Goal: Task Accomplishment & Management: Manage account settings

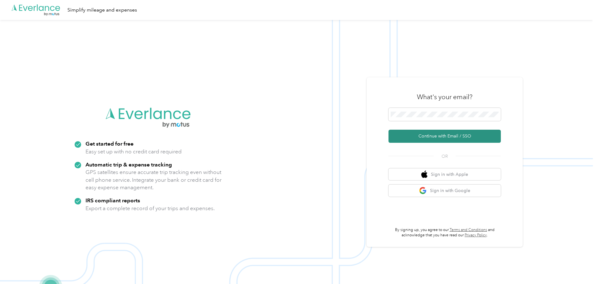
click at [441, 138] on button "Continue with Email / SSO" at bounding box center [444, 136] width 112 height 13
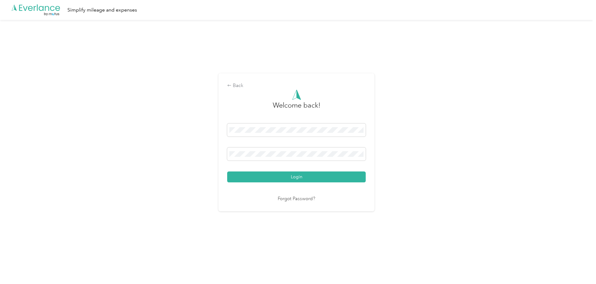
drag, startPoint x: 299, startPoint y: 171, endPoint x: 291, endPoint y: 185, distance: 15.6
click at [297, 171] on div "Login" at bounding box center [296, 153] width 139 height 59
click at [428, 143] on div "Back Welcome back! Login Forgot Password?" at bounding box center [296, 145] width 593 height 250
click at [295, 178] on button "Login" at bounding box center [296, 177] width 139 height 11
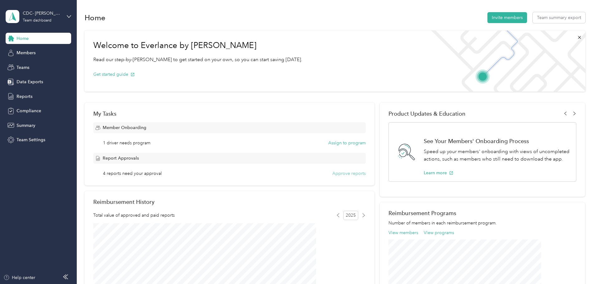
click at [340, 173] on button "Approve reports" at bounding box center [348, 173] width 33 height 7
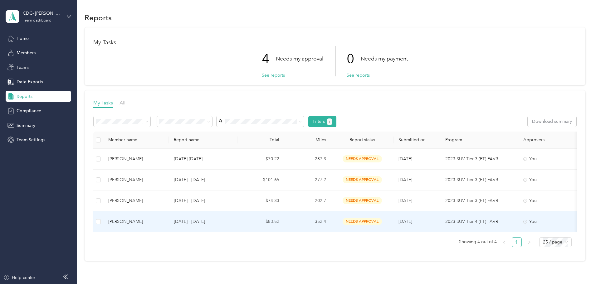
click at [164, 221] on div "[PERSON_NAME]" at bounding box center [136, 221] width 56 height 7
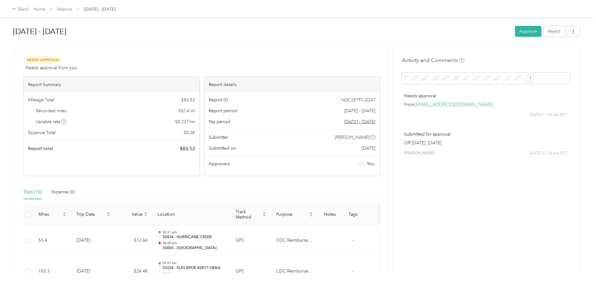
drag, startPoint x: 387, startPoint y: 143, endPoint x: 434, endPoint y: 142, distance: 47.1
click at [434, 142] on p "Off [DATE]. [DATE]" at bounding box center [485, 143] width 163 height 7
copy p "Off [DATE]. [DATE]"
click at [231, 207] on th "Location" at bounding box center [192, 214] width 78 height 21
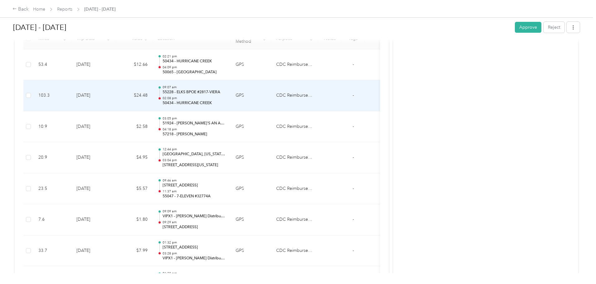
scroll to position [187, 0]
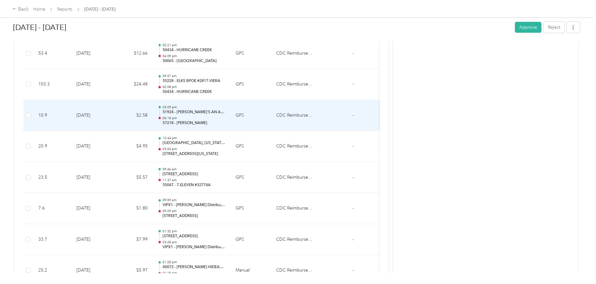
click at [226, 123] on p "57218 - [PERSON_NAME]" at bounding box center [194, 123] width 63 height 6
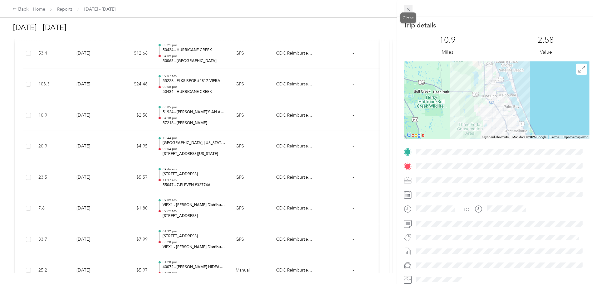
click at [407, 7] on icon at bounding box center [408, 9] width 5 height 5
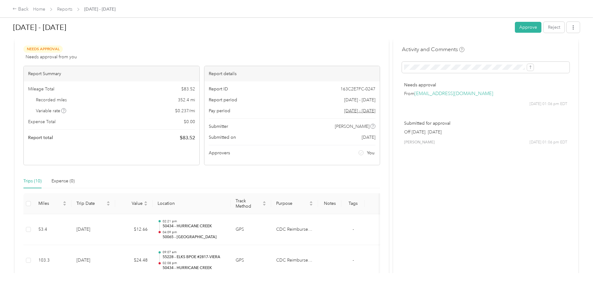
scroll to position [0, 0]
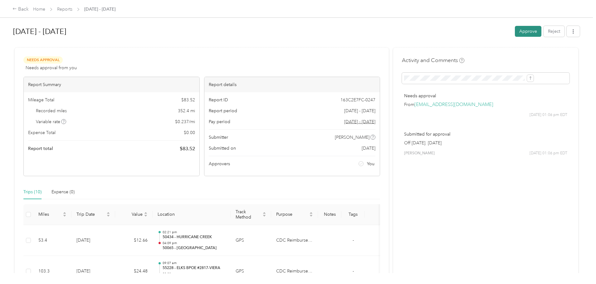
click at [515, 30] on button "Approve" at bounding box center [528, 31] width 27 height 11
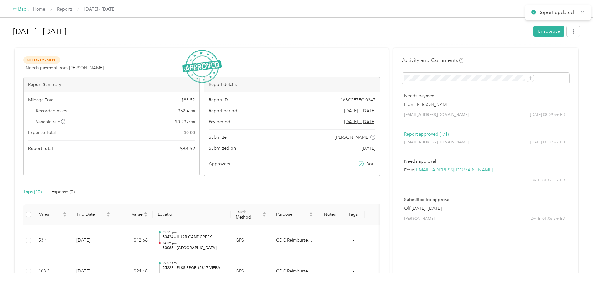
click at [29, 11] on div "Back" at bounding box center [20, 9] width 16 height 7
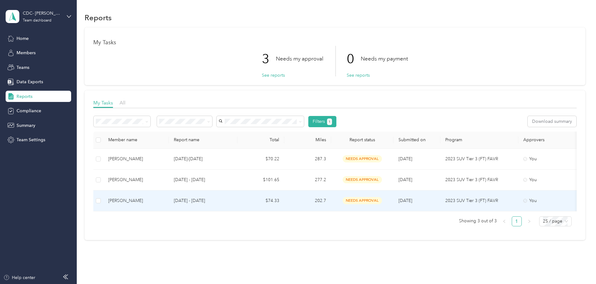
click at [161, 198] on div "[PERSON_NAME]" at bounding box center [136, 200] width 56 height 7
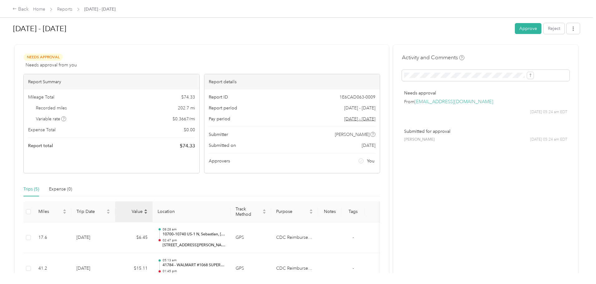
scroll to position [2, 0]
click at [515, 32] on button "Approve" at bounding box center [528, 29] width 27 height 11
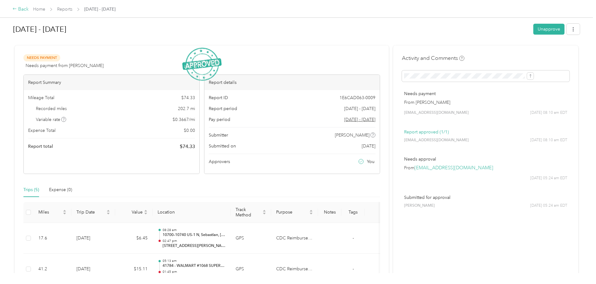
click at [29, 10] on div "Back" at bounding box center [20, 9] width 16 height 7
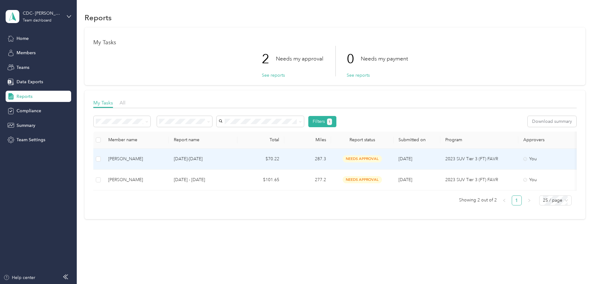
click at [164, 159] on div "[PERSON_NAME]" at bounding box center [136, 159] width 56 height 7
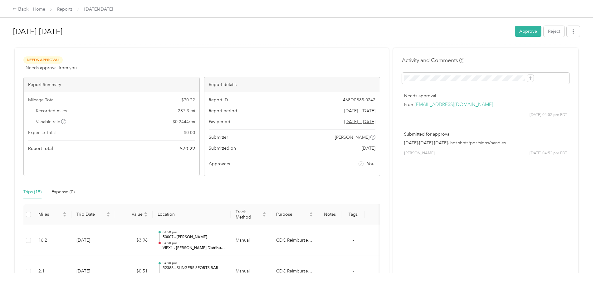
click at [515, 30] on button "Approve" at bounding box center [528, 31] width 27 height 11
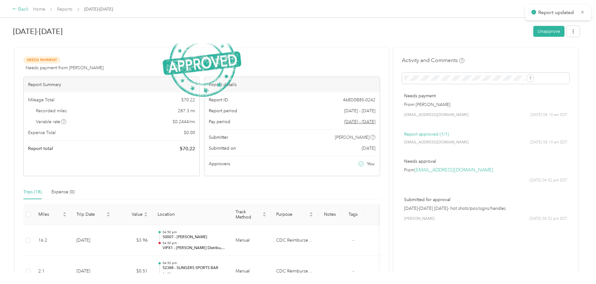
click at [29, 9] on div "Back" at bounding box center [20, 9] width 16 height 7
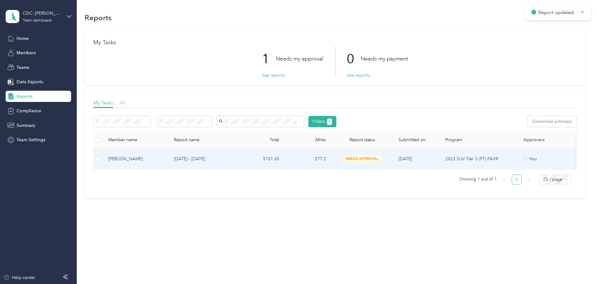
click at [164, 158] on div "[PERSON_NAME]" at bounding box center [136, 159] width 56 height 7
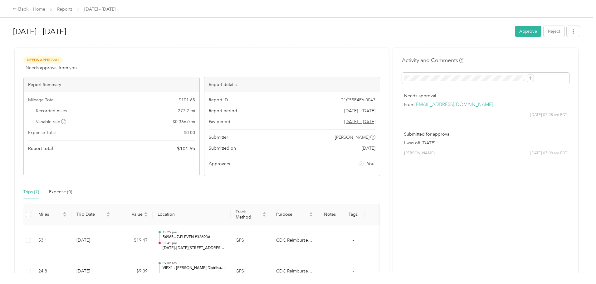
drag, startPoint x: 397, startPoint y: 142, endPoint x: 432, endPoint y: 141, distance: 35.3
click at [432, 141] on p "I was off [DATE]." at bounding box center [485, 143] width 163 height 7
copy p "off [DATE]."
click at [515, 31] on button "Approve" at bounding box center [528, 31] width 27 height 11
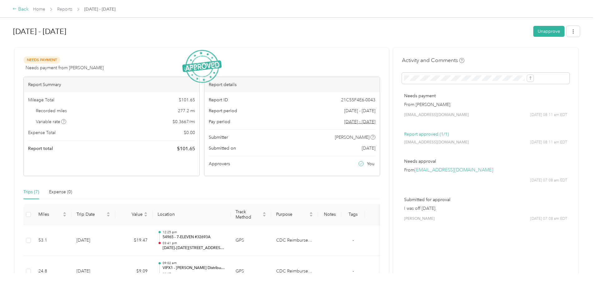
click at [29, 10] on div "Back" at bounding box center [20, 9] width 16 height 7
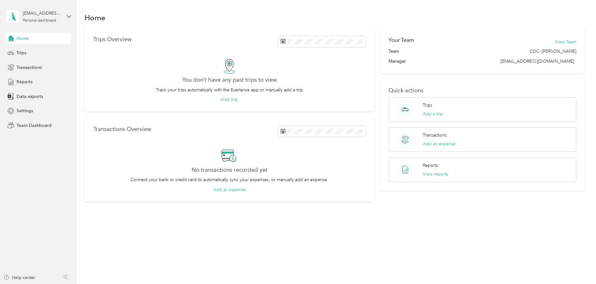
click at [19, 38] on span "Home" at bounding box center [23, 38] width 12 height 7
click at [28, 126] on span "Team Dashboard" at bounding box center [34, 125] width 35 height 7
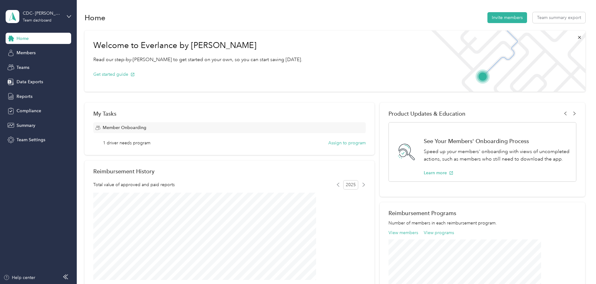
click at [27, 38] on span "Home" at bounding box center [23, 38] width 12 height 7
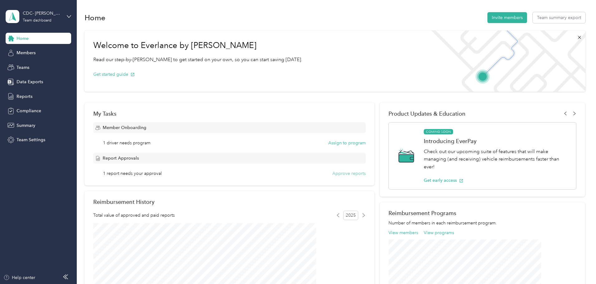
click at [334, 172] on button "Approve reports" at bounding box center [348, 173] width 33 height 7
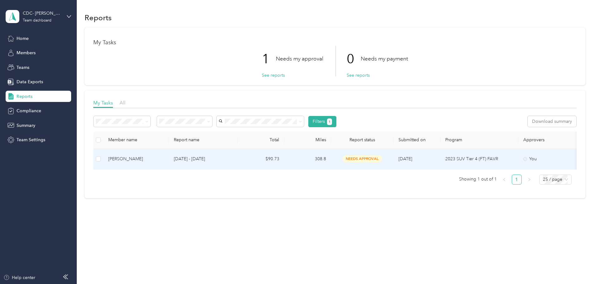
click at [164, 160] on div "Robert A. Woolley" at bounding box center [136, 159] width 56 height 7
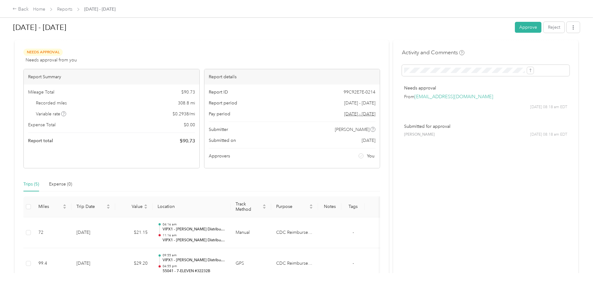
scroll to position [2, 0]
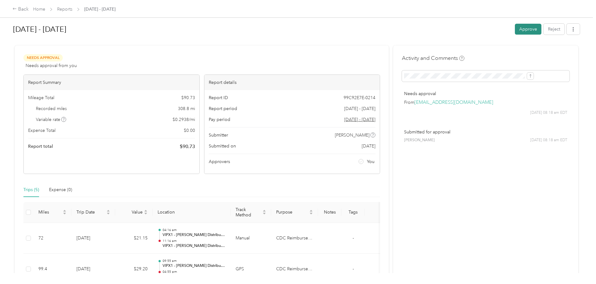
click at [515, 29] on button "Approve" at bounding box center [528, 29] width 27 height 11
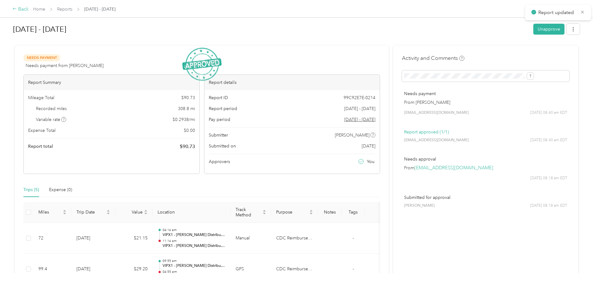
click at [29, 11] on div "Back" at bounding box center [20, 9] width 16 height 7
